Goal: Information Seeking & Learning: Learn about a topic

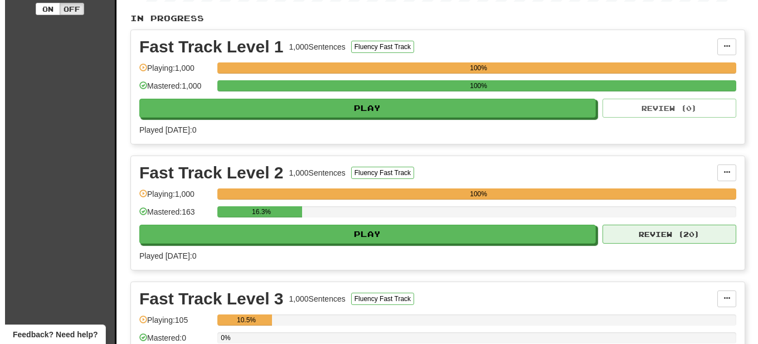
scroll to position [228, 0]
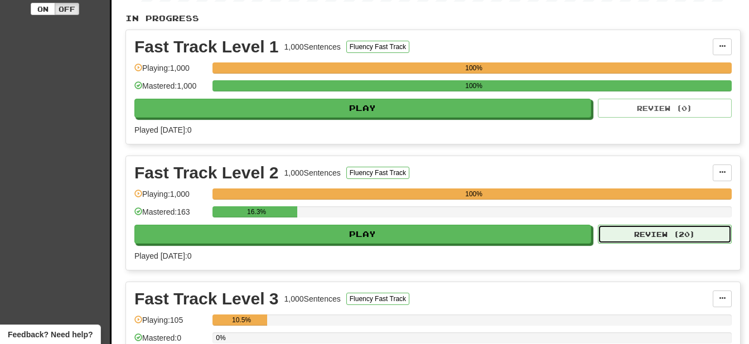
click at [667, 234] on button "Review ( 20 )" at bounding box center [665, 234] width 134 height 19
select select "**"
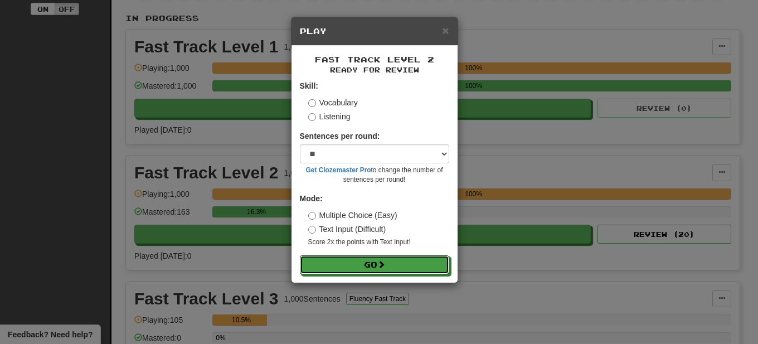
drag, startPoint x: 392, startPoint y: 263, endPoint x: 397, endPoint y: 277, distance: 14.8
click at [392, 263] on button "Go" at bounding box center [374, 264] width 149 height 19
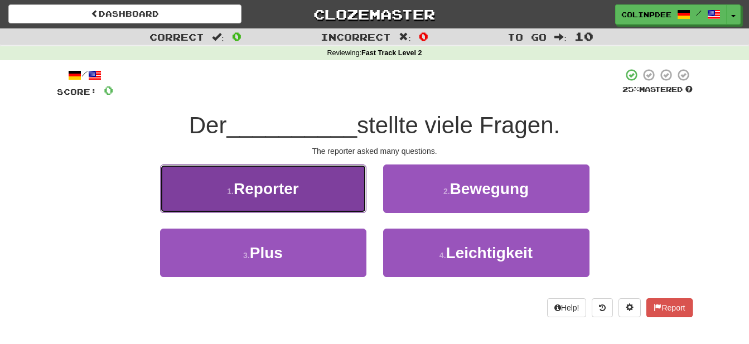
click at [270, 188] on span "Reporter" at bounding box center [266, 188] width 65 height 17
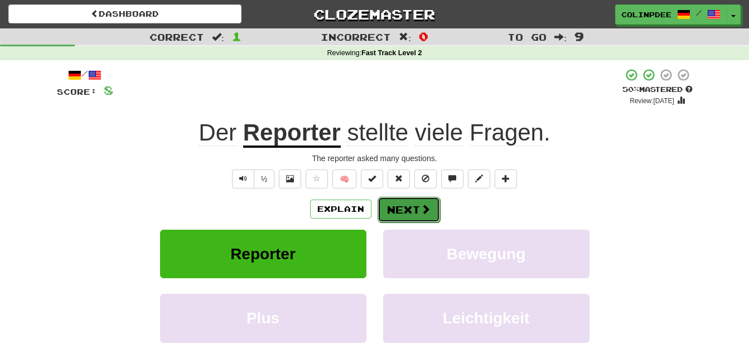
click at [415, 208] on button "Next" at bounding box center [409, 210] width 62 height 26
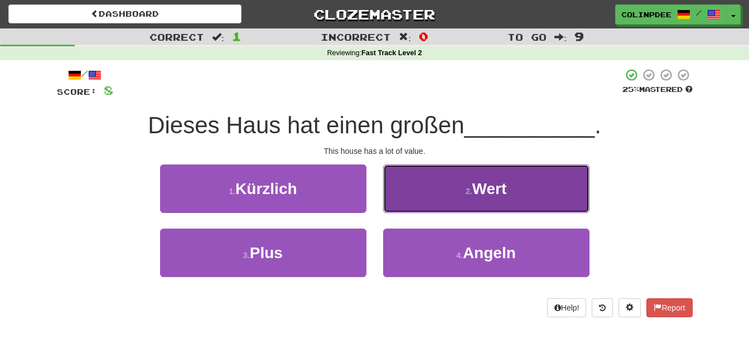
click at [495, 186] on span "Wert" at bounding box center [489, 188] width 35 height 17
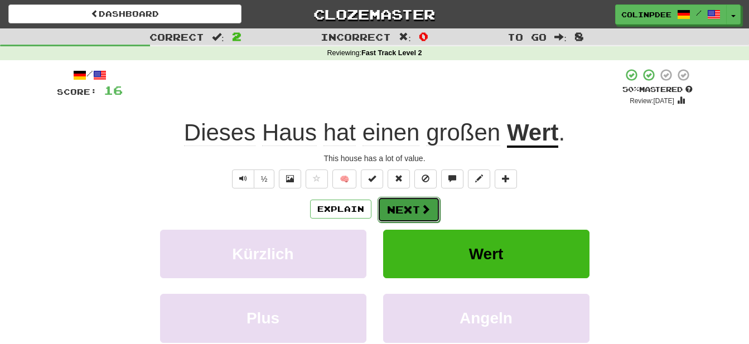
click at [409, 211] on button "Next" at bounding box center [409, 210] width 62 height 26
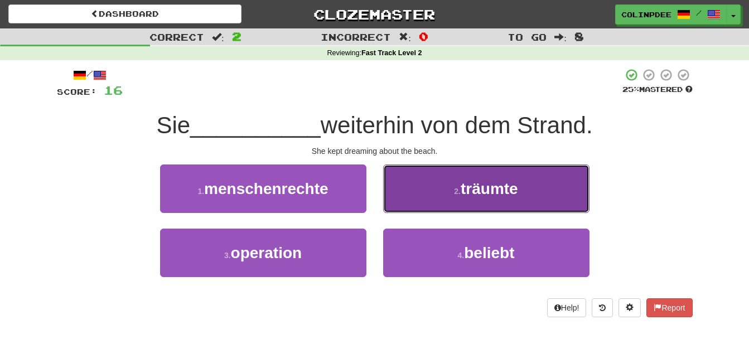
click at [497, 188] on span "träumte" at bounding box center [489, 188] width 57 height 17
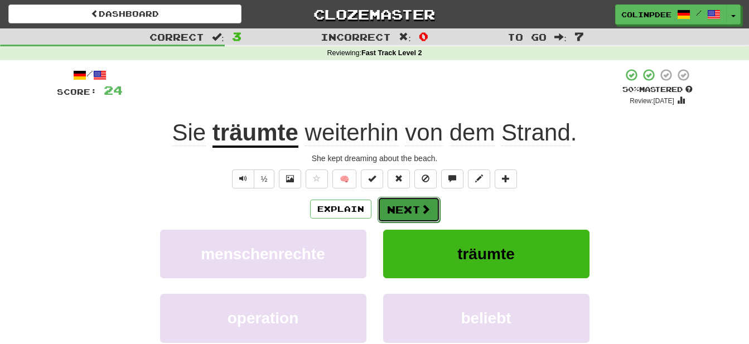
click at [414, 213] on button "Next" at bounding box center [409, 210] width 62 height 26
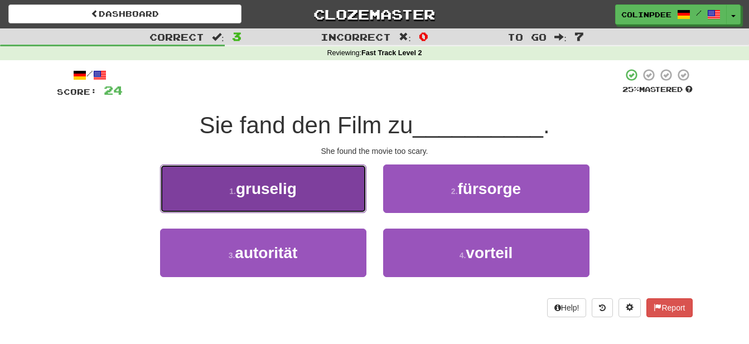
click at [273, 188] on span "gruselig" at bounding box center [266, 188] width 61 height 17
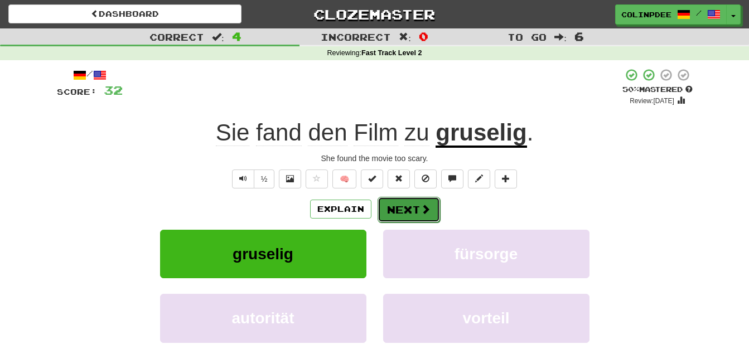
click at [417, 209] on button "Next" at bounding box center [409, 210] width 62 height 26
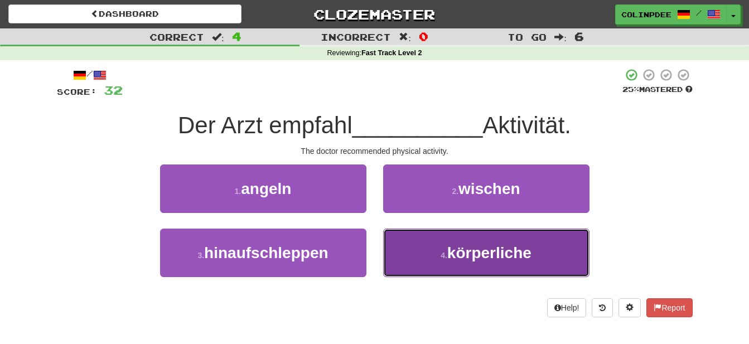
click at [495, 257] on span "körperliche" at bounding box center [489, 252] width 84 height 17
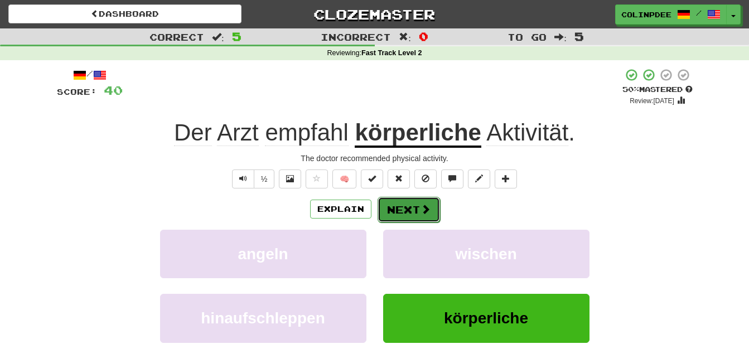
click at [411, 209] on button "Next" at bounding box center [409, 210] width 62 height 26
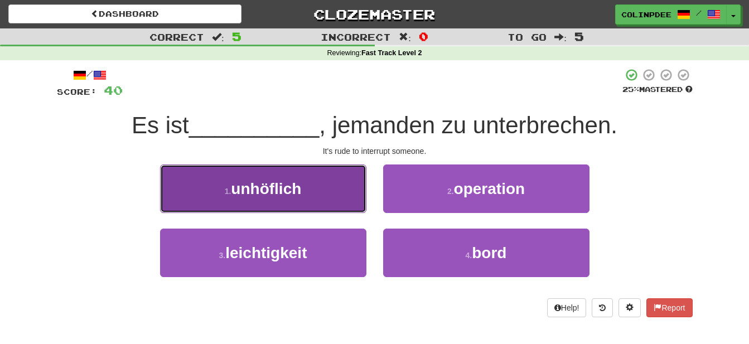
click at [269, 187] on span "unhöflich" at bounding box center [266, 188] width 70 height 17
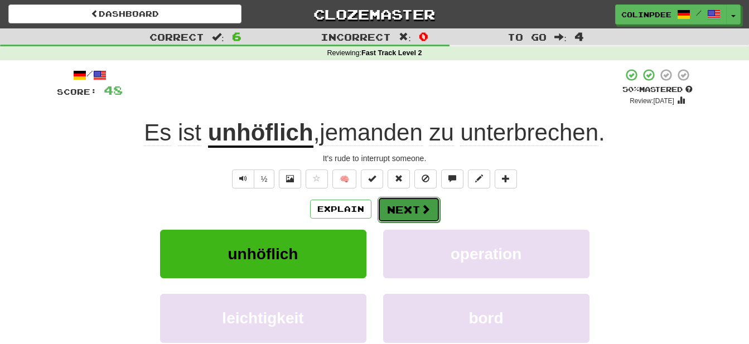
click at [407, 209] on button "Next" at bounding box center [409, 210] width 62 height 26
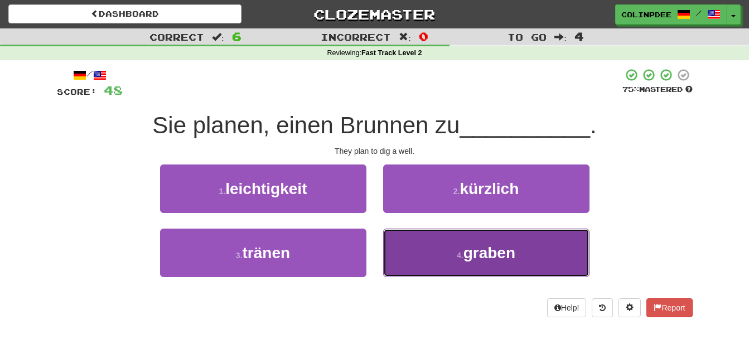
click at [491, 257] on span "graben" at bounding box center [489, 252] width 52 height 17
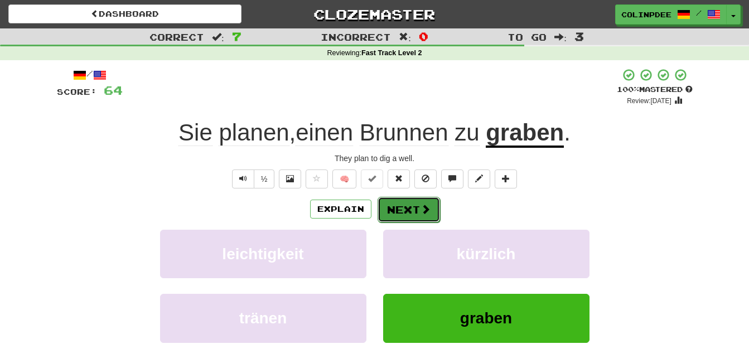
click at [414, 209] on button "Next" at bounding box center [409, 210] width 62 height 26
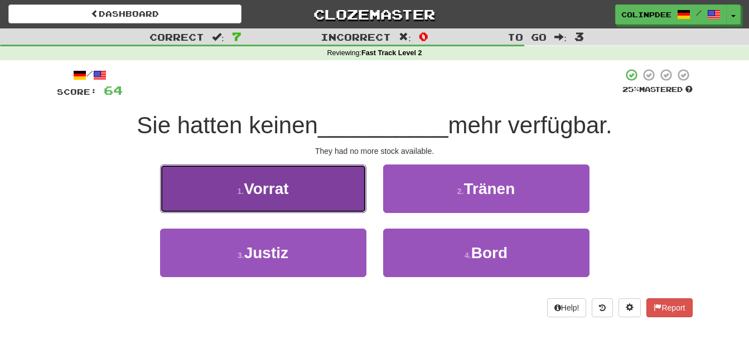
click at [273, 188] on span "Vorrat" at bounding box center [266, 188] width 45 height 17
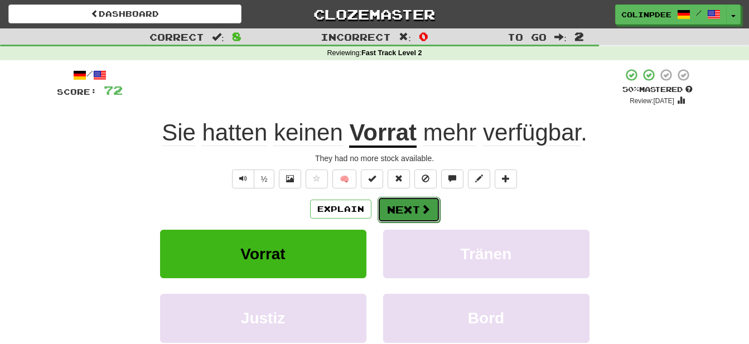
click at [414, 214] on button "Next" at bounding box center [409, 210] width 62 height 26
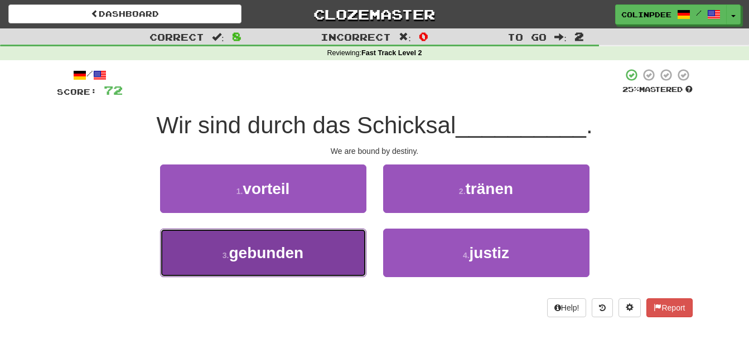
click at [287, 254] on span "gebunden" at bounding box center [266, 252] width 75 height 17
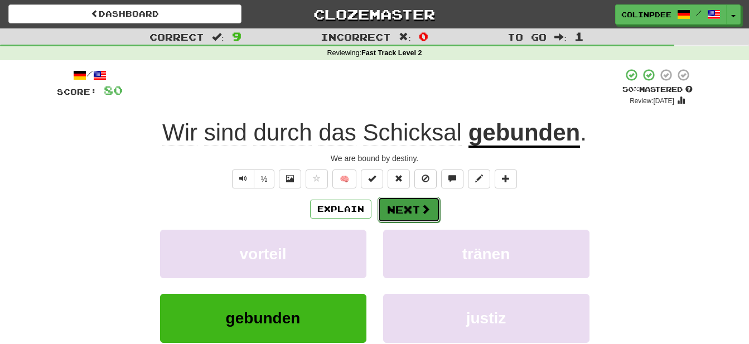
click at [418, 214] on button "Next" at bounding box center [409, 210] width 62 height 26
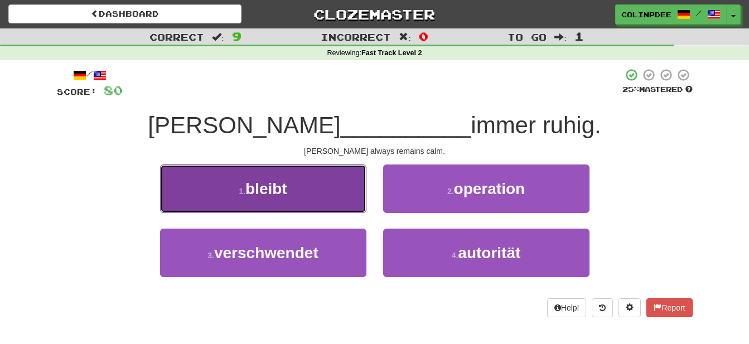
click at [276, 188] on span "bleibt" at bounding box center [266, 188] width 42 height 17
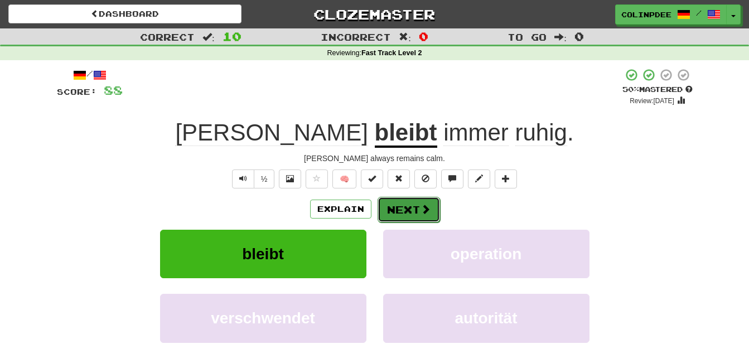
click at [416, 211] on button "Next" at bounding box center [409, 210] width 62 height 26
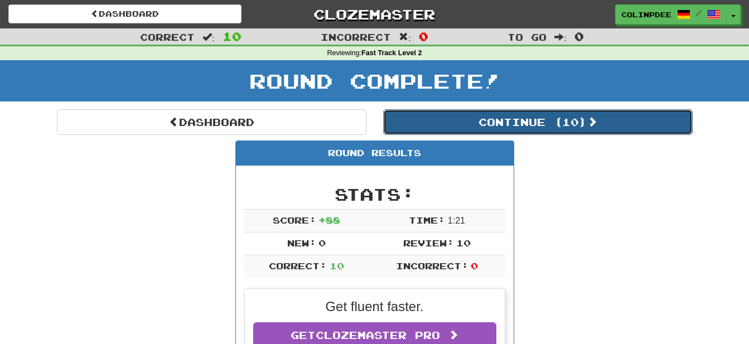
click at [530, 124] on button "Continue ( 10 )" at bounding box center [537, 122] width 309 height 26
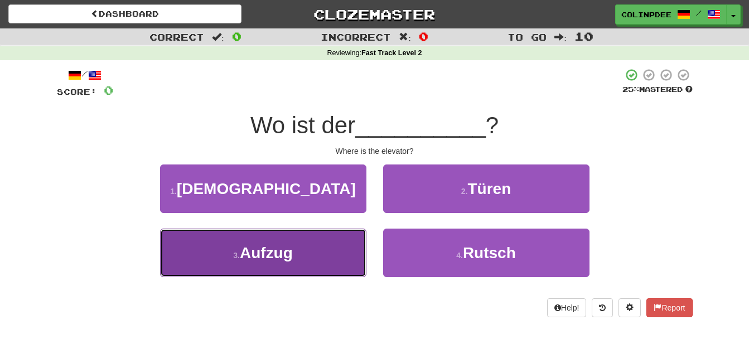
click at [273, 254] on span "Aufzug" at bounding box center [266, 252] width 53 height 17
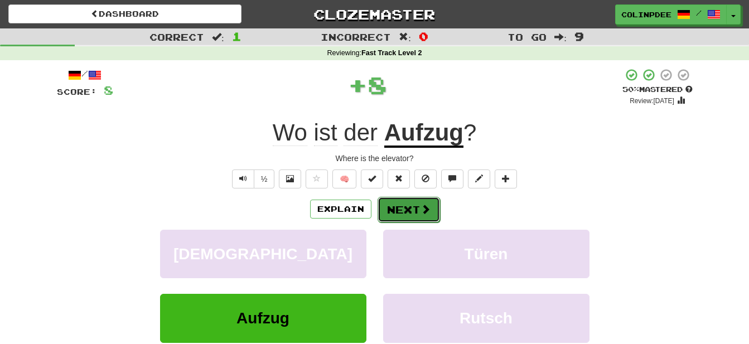
click at [414, 210] on button "Next" at bounding box center [409, 210] width 62 height 26
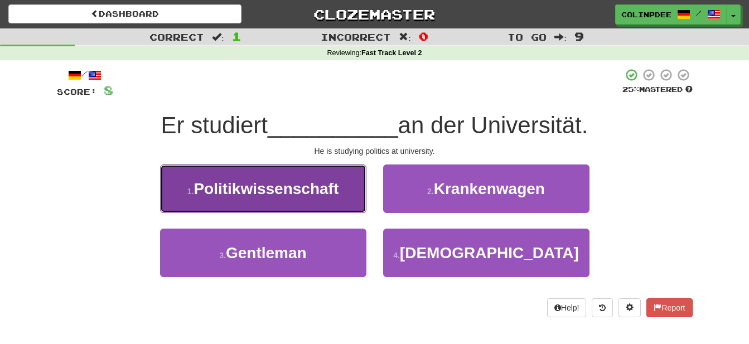
click at [263, 185] on span "Politikwissenschaft" at bounding box center [265, 188] width 145 height 17
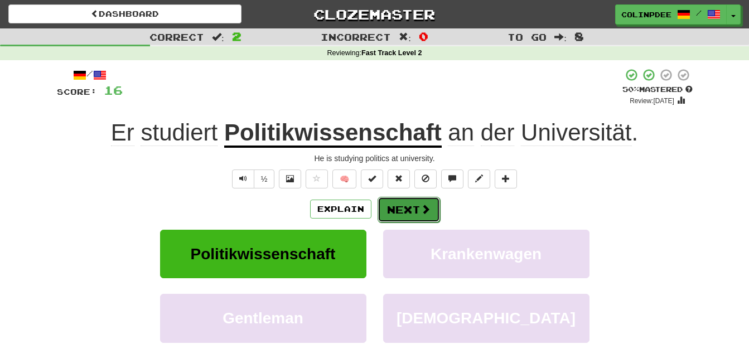
click at [409, 212] on button "Next" at bounding box center [409, 210] width 62 height 26
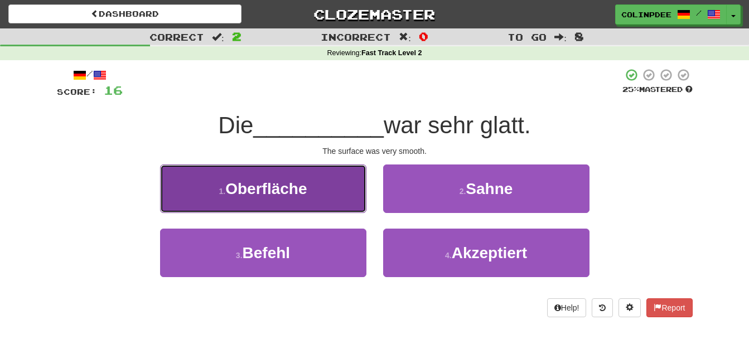
click at [268, 191] on span "Oberfläche" at bounding box center [265, 188] width 81 height 17
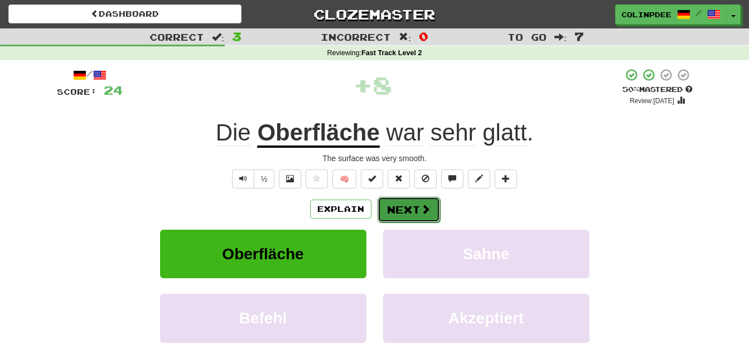
click at [414, 211] on button "Next" at bounding box center [409, 210] width 62 height 26
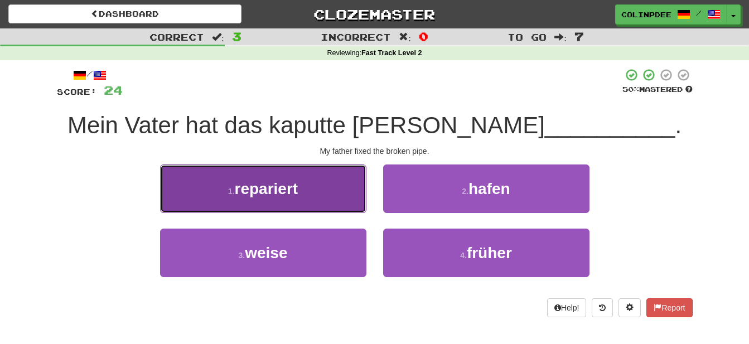
click at [273, 190] on span "repariert" at bounding box center [267, 188] width 64 height 17
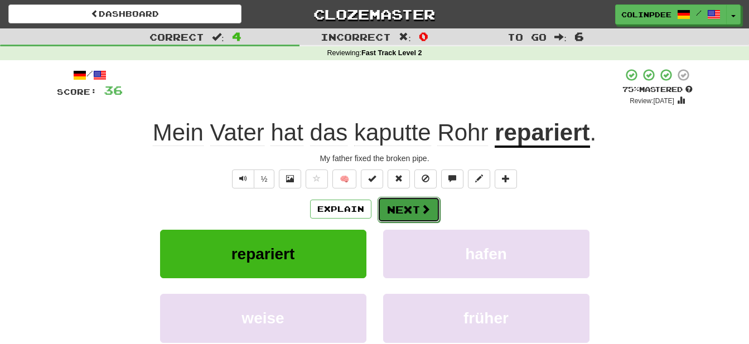
click at [418, 212] on button "Next" at bounding box center [409, 210] width 62 height 26
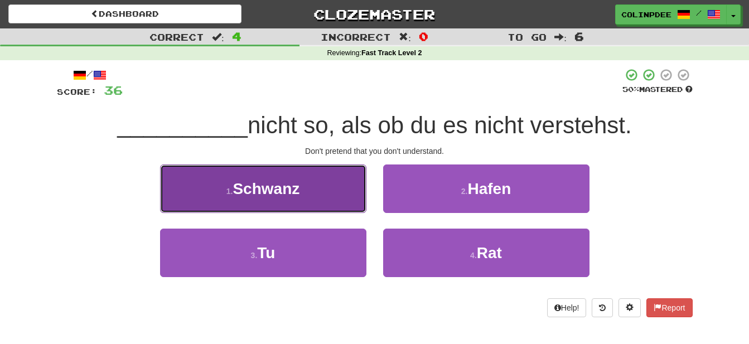
click at [268, 188] on span "Schwanz" at bounding box center [266, 188] width 67 height 17
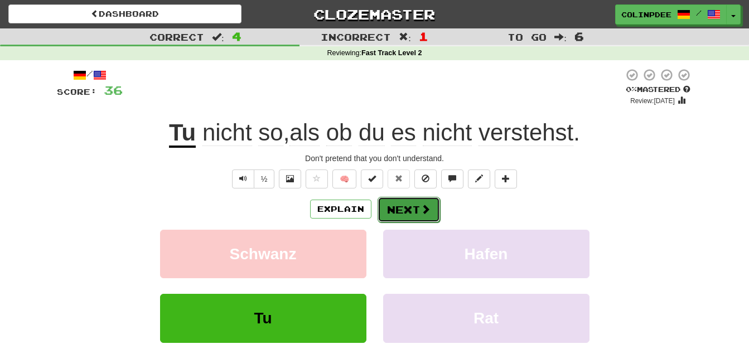
click at [420, 210] on span at bounding box center [425, 209] width 10 height 10
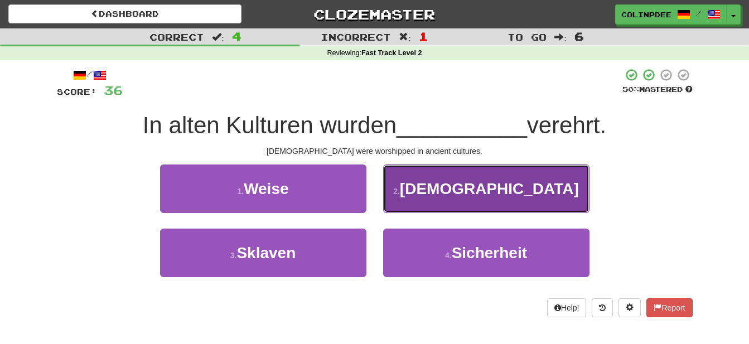
click at [491, 187] on span "Götter" at bounding box center [489, 188] width 179 height 17
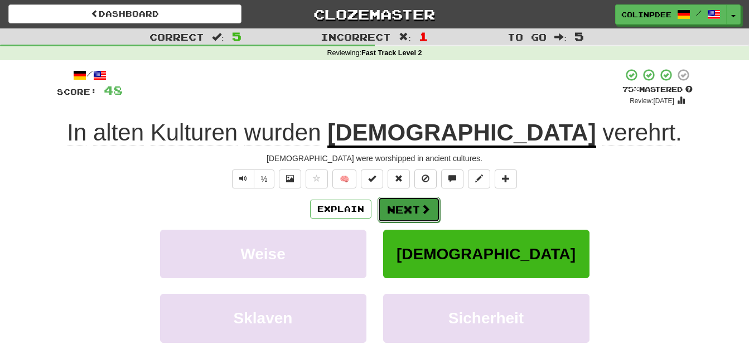
click at [414, 214] on button "Next" at bounding box center [409, 210] width 62 height 26
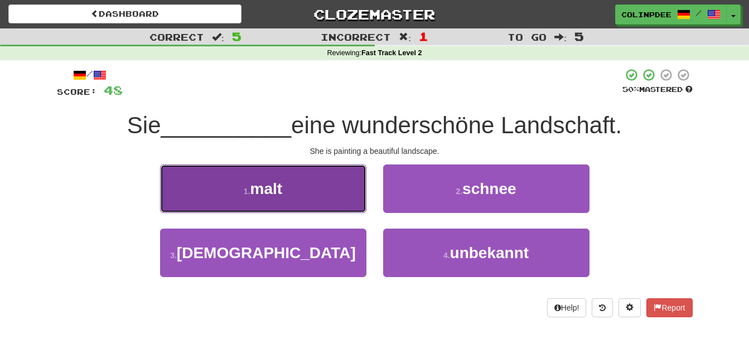
click at [266, 190] on span "malt" at bounding box center [266, 188] width 32 height 17
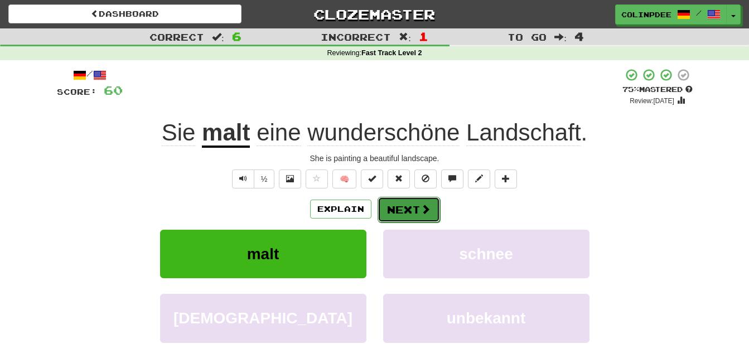
click at [410, 209] on button "Next" at bounding box center [409, 210] width 62 height 26
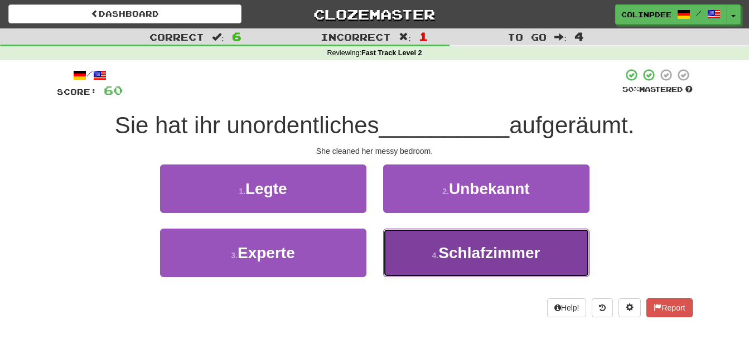
click at [494, 255] on span "Schlafzimmer" at bounding box center [488, 252] width 101 height 17
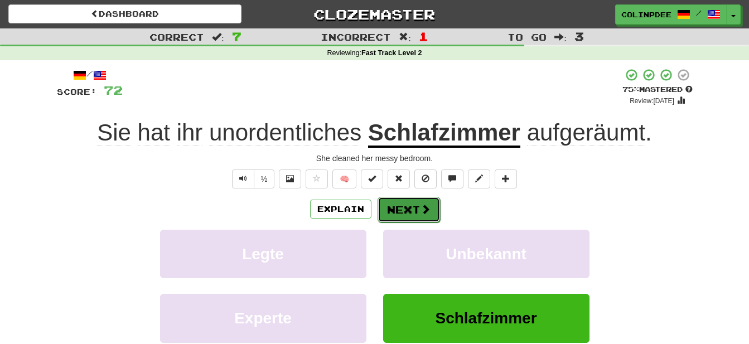
click at [412, 212] on button "Next" at bounding box center [409, 210] width 62 height 26
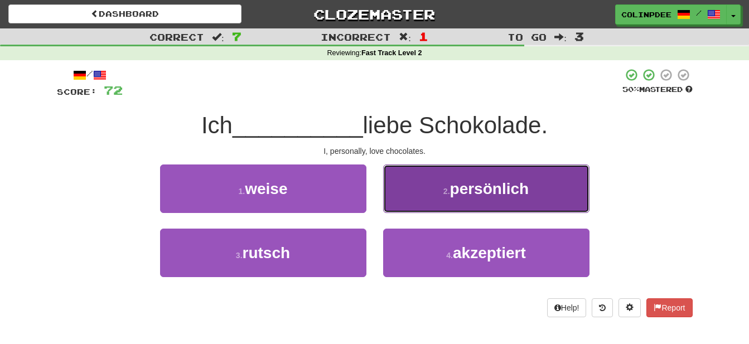
click at [488, 188] on span "persönlich" at bounding box center [489, 188] width 79 height 17
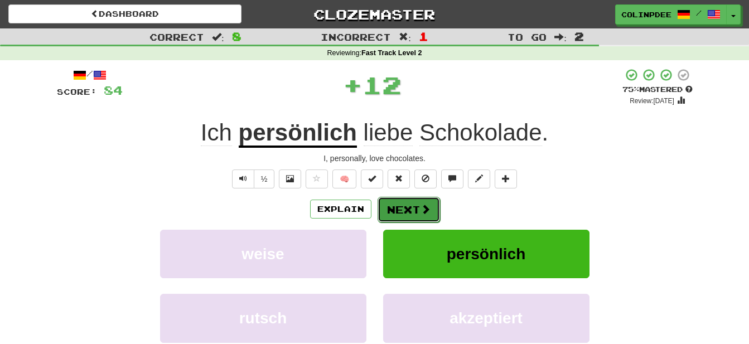
click at [411, 212] on button "Next" at bounding box center [409, 210] width 62 height 26
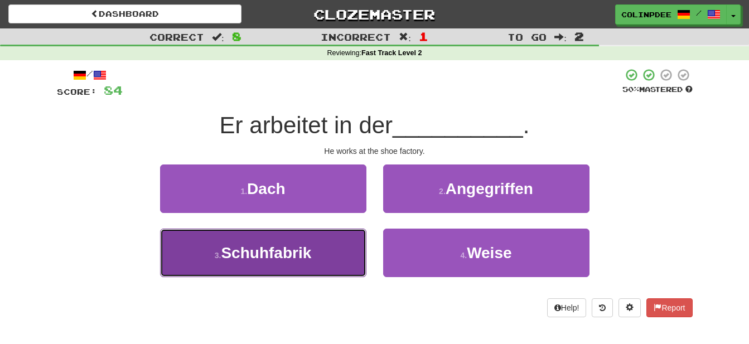
click at [269, 257] on span "Schuhfabrik" at bounding box center [266, 252] width 90 height 17
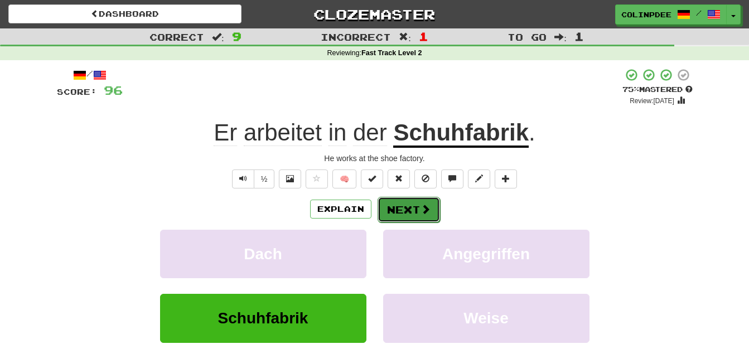
click at [418, 215] on button "Next" at bounding box center [409, 210] width 62 height 26
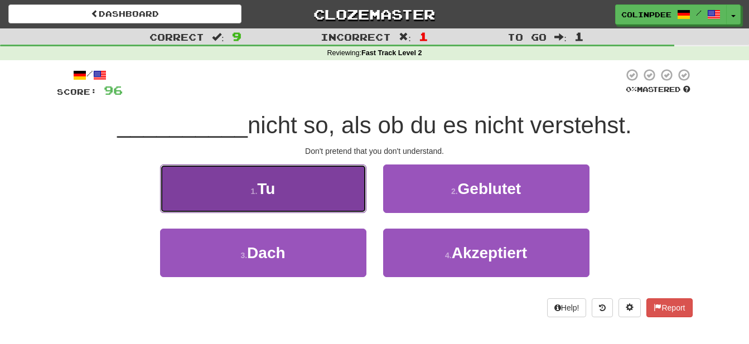
click at [267, 189] on span "Tu" at bounding box center [266, 188] width 18 height 17
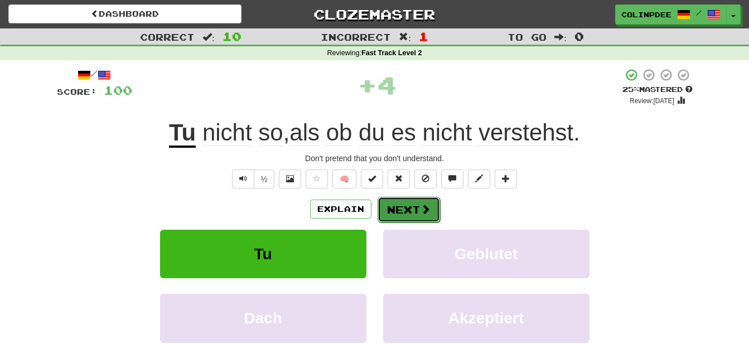
click at [413, 206] on button "Next" at bounding box center [409, 210] width 62 height 26
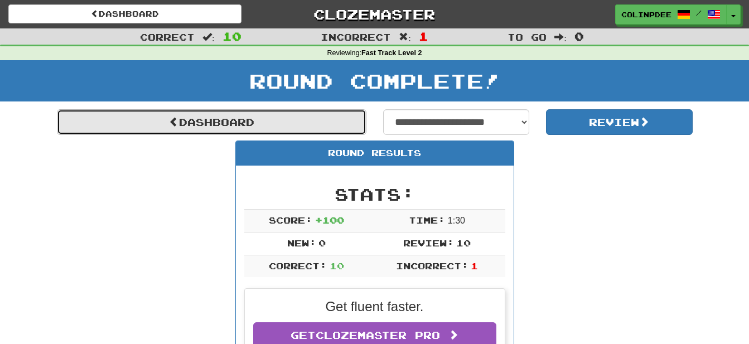
click at [205, 122] on link "Dashboard" at bounding box center [211, 122] width 309 height 26
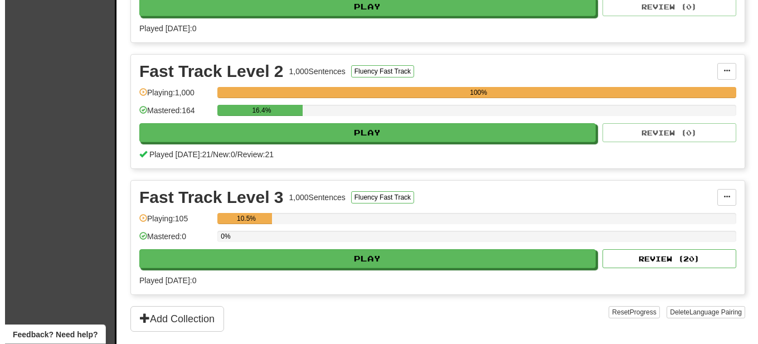
scroll to position [341, 0]
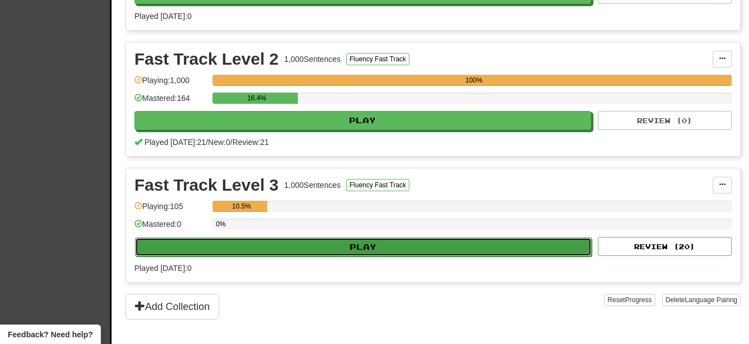
click at [365, 248] on button "Play" at bounding box center [363, 247] width 457 height 19
select select "**"
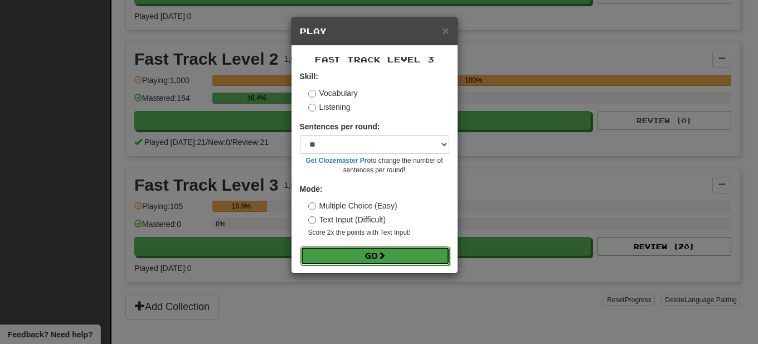
click at [379, 258] on button "Go" at bounding box center [375, 255] width 149 height 19
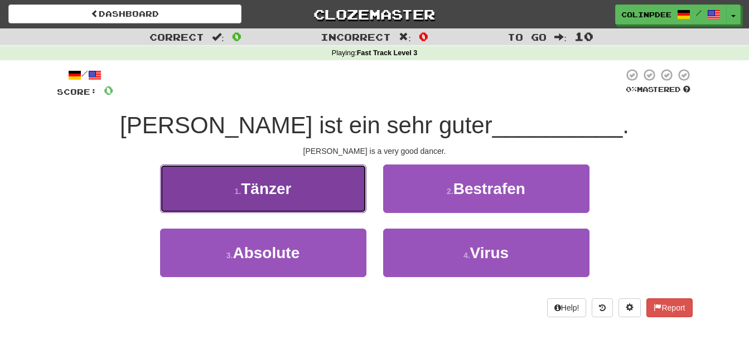
click at [268, 191] on span "Tänzer" at bounding box center [266, 188] width 50 height 17
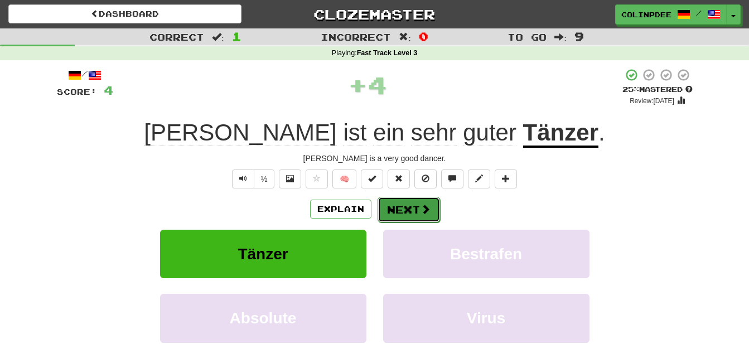
click at [414, 214] on button "Next" at bounding box center [409, 210] width 62 height 26
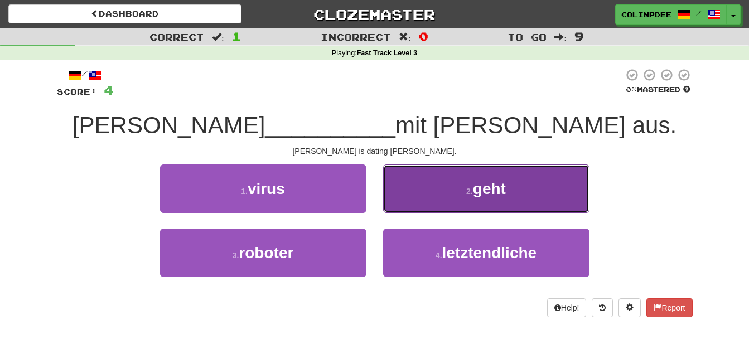
click at [492, 191] on span "geht" at bounding box center [489, 188] width 33 height 17
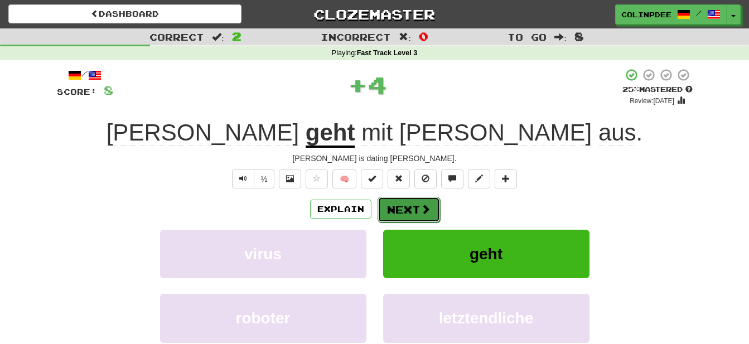
click at [423, 215] on button "Next" at bounding box center [409, 210] width 62 height 26
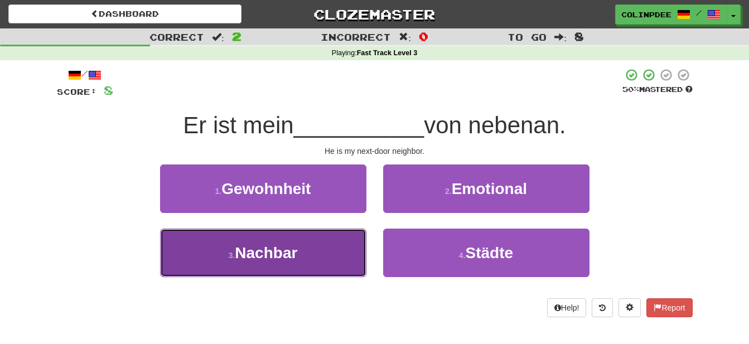
click at [284, 254] on span "Nachbar" at bounding box center [266, 252] width 62 height 17
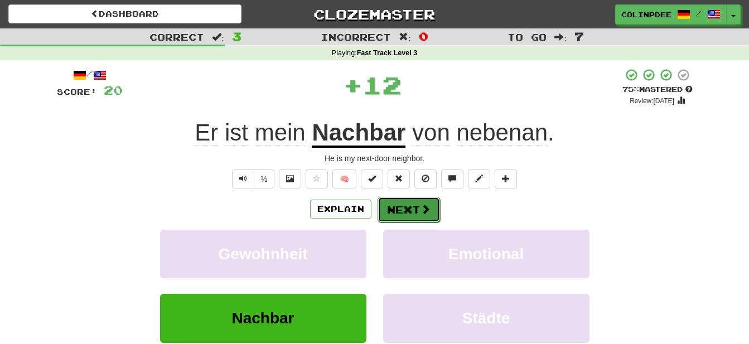
click at [415, 207] on button "Next" at bounding box center [409, 210] width 62 height 26
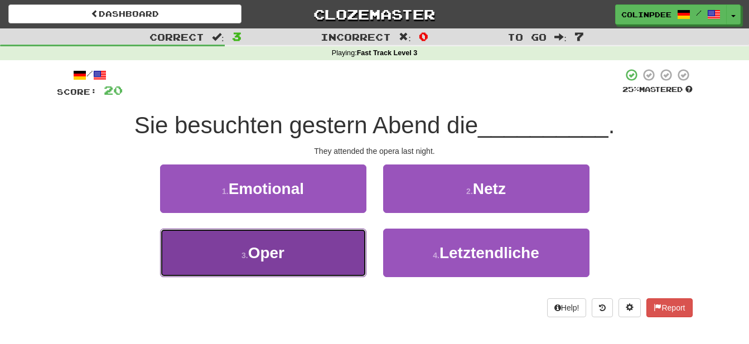
click at [268, 254] on span "Oper" at bounding box center [266, 252] width 36 height 17
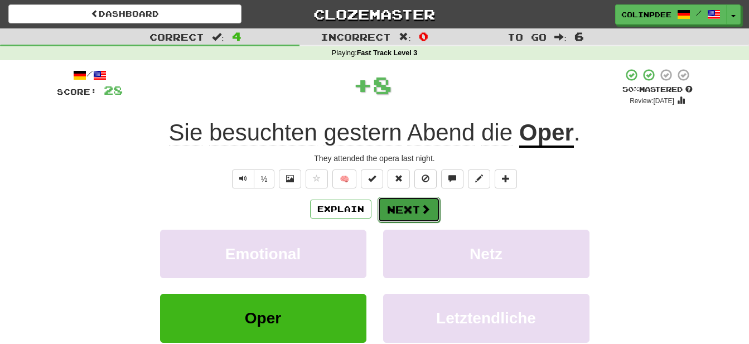
click at [410, 205] on button "Next" at bounding box center [409, 210] width 62 height 26
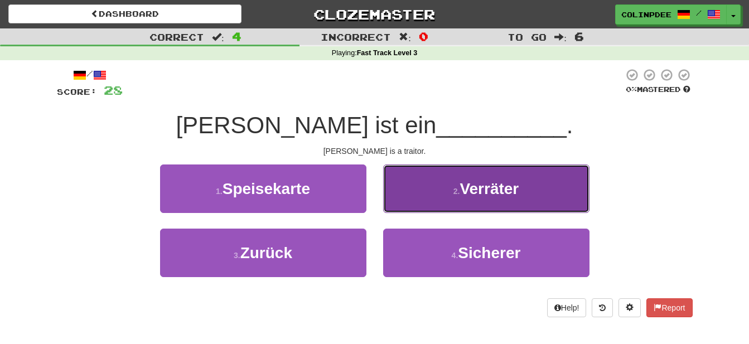
click at [491, 190] on span "Verräter" at bounding box center [488, 188] width 59 height 17
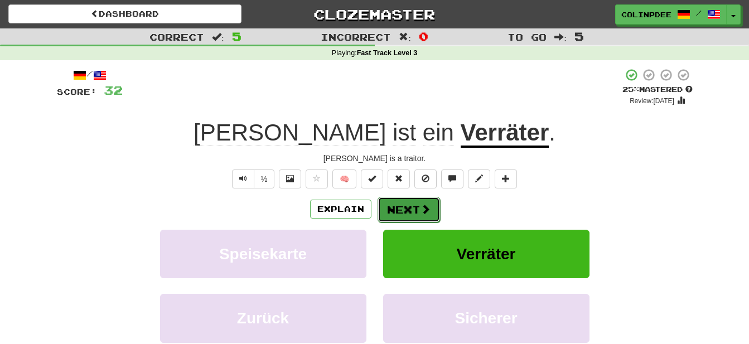
click at [415, 211] on button "Next" at bounding box center [409, 210] width 62 height 26
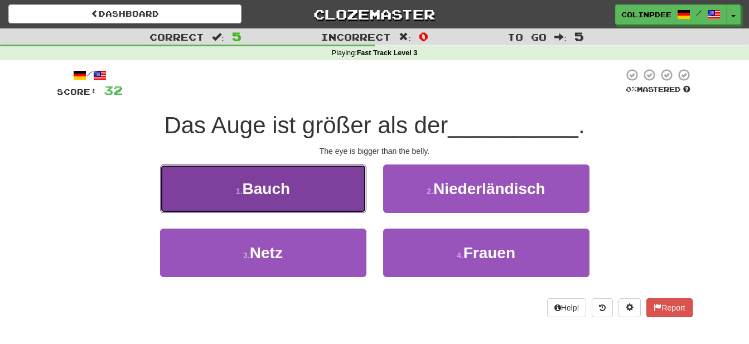
click at [267, 190] on span "Bauch" at bounding box center [267, 188] width 48 height 17
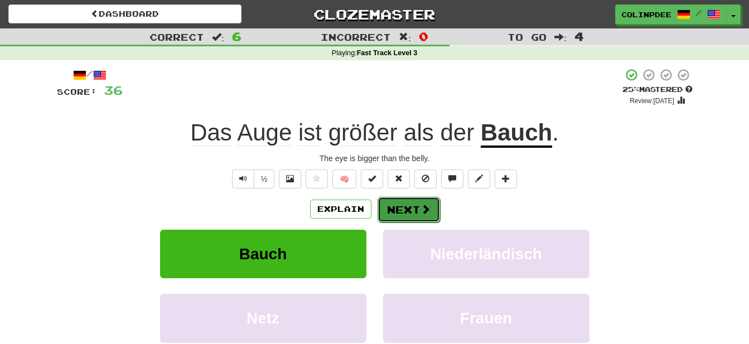
click at [414, 212] on button "Next" at bounding box center [409, 210] width 62 height 26
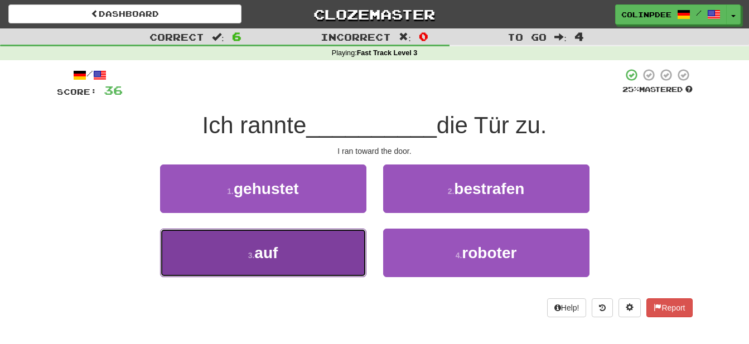
click at [272, 257] on span "auf" at bounding box center [265, 252] width 23 height 17
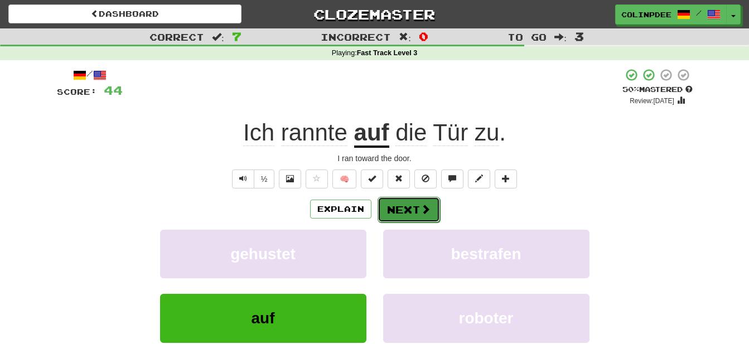
click at [412, 212] on button "Next" at bounding box center [409, 210] width 62 height 26
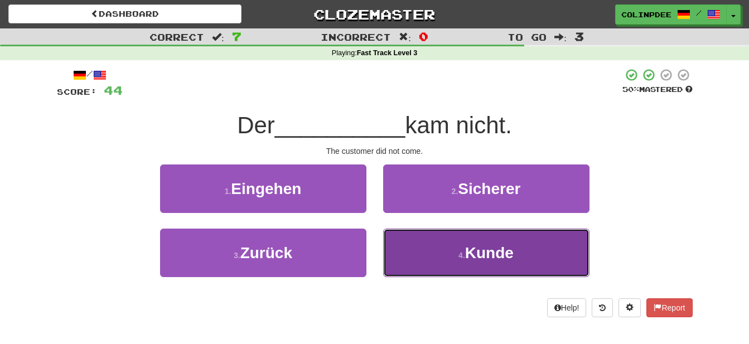
click at [493, 253] on span "Kunde" at bounding box center [489, 252] width 49 height 17
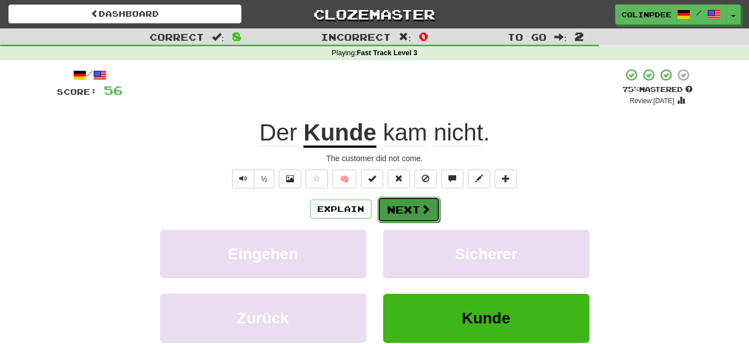
click at [408, 209] on button "Next" at bounding box center [409, 210] width 62 height 26
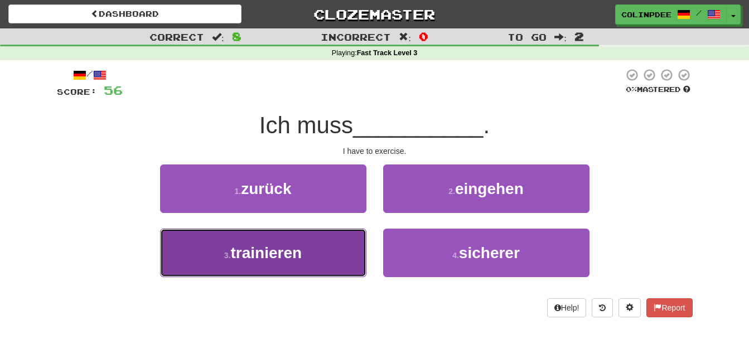
click at [273, 255] on span "trainieren" at bounding box center [266, 252] width 71 height 17
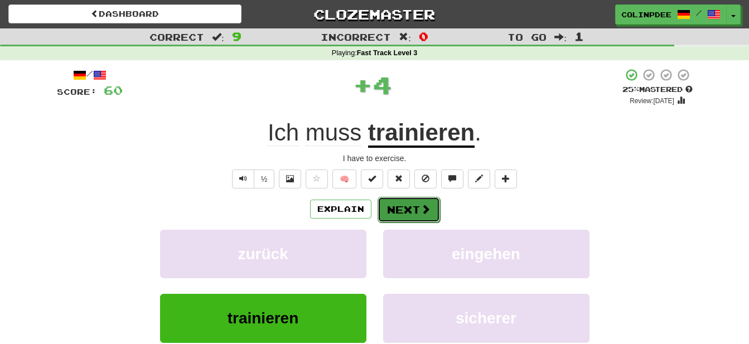
click at [410, 206] on button "Next" at bounding box center [409, 210] width 62 height 26
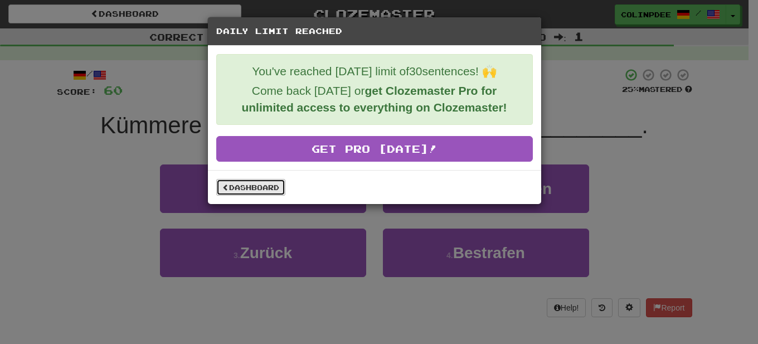
click at [246, 186] on link "Dashboard" at bounding box center [250, 187] width 69 height 17
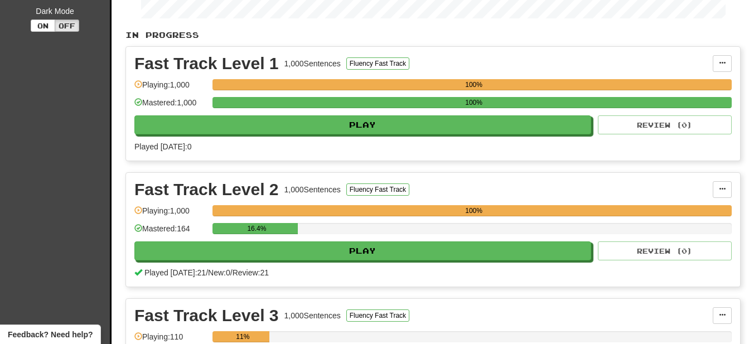
scroll to position [171, 0]
